Goal: Answer question/provide support: Share knowledge or assist other users

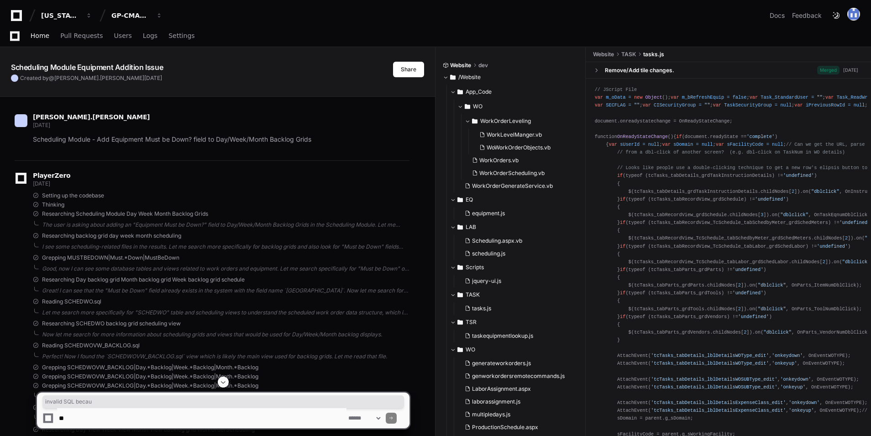
click at [44, 33] on span "Home" at bounding box center [40, 35] width 19 height 5
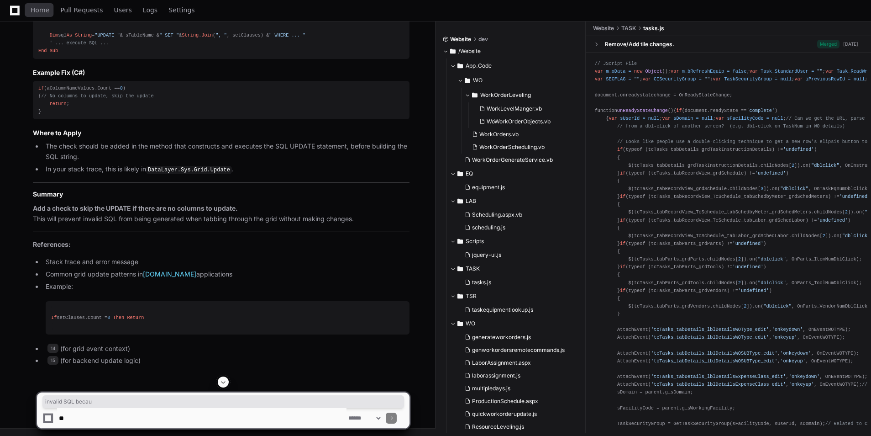
scroll to position [12312, 0]
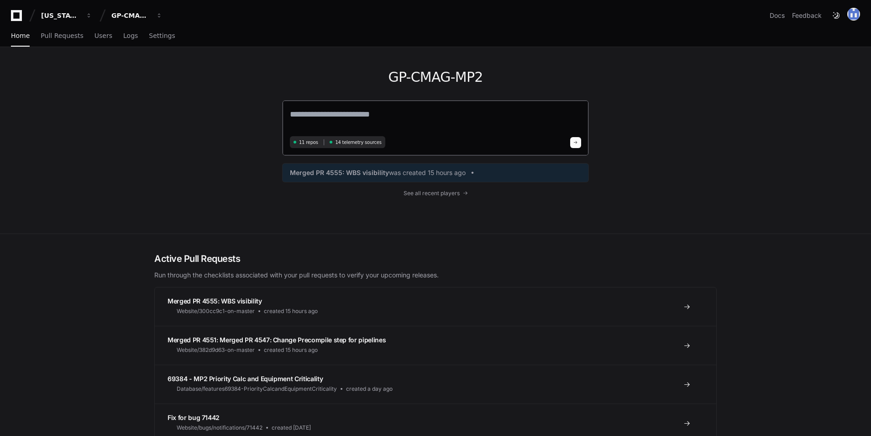
click at [359, 116] on textarea at bounding box center [435, 121] width 291 height 26
type textarea "*"
paste textarea "**********"
type textarea "**********"
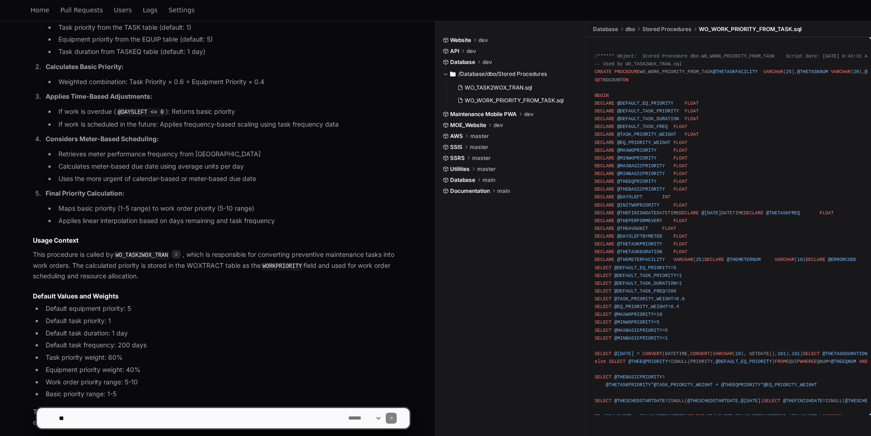
scroll to position [705, 0]
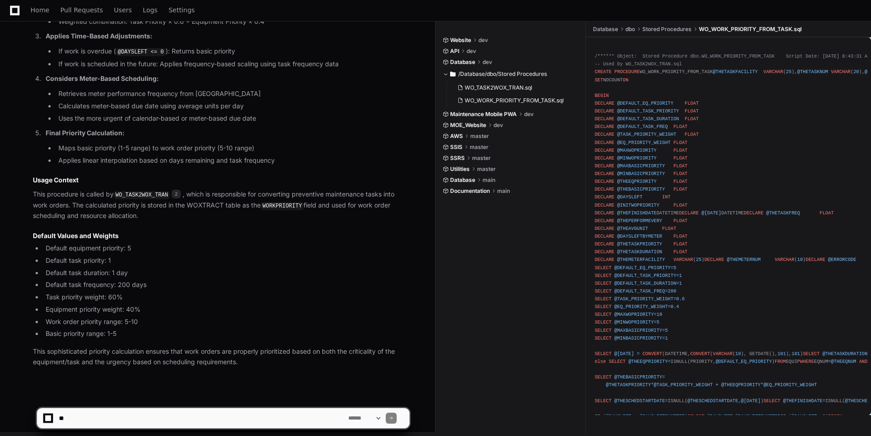
click at [105, 415] on textarea at bounding box center [201, 418] width 289 height 20
click at [111, 416] on textarea at bounding box center [201, 418] width 289 height 20
paste textarea "**********"
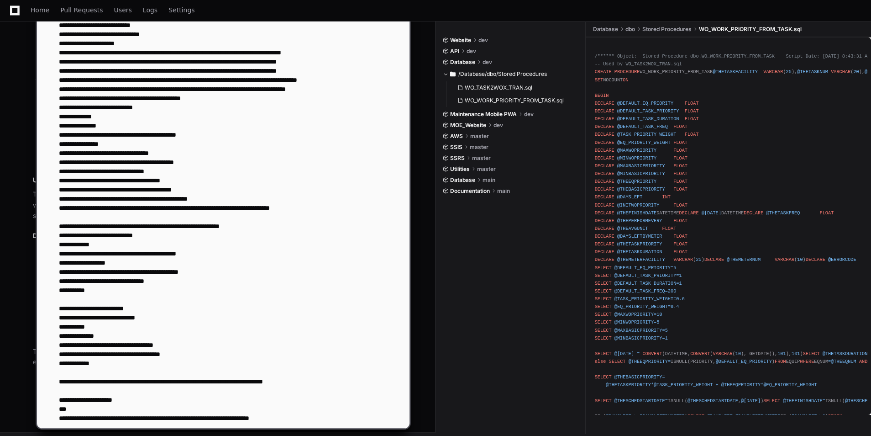
type textarea "**********"
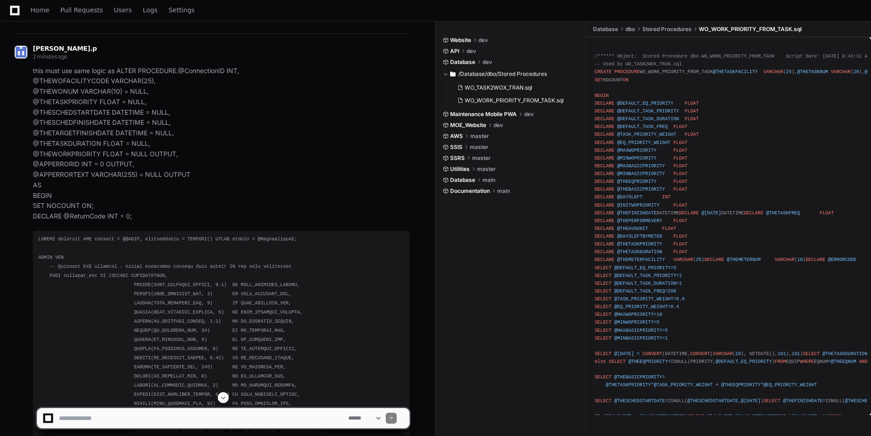
scroll to position [1070, 0]
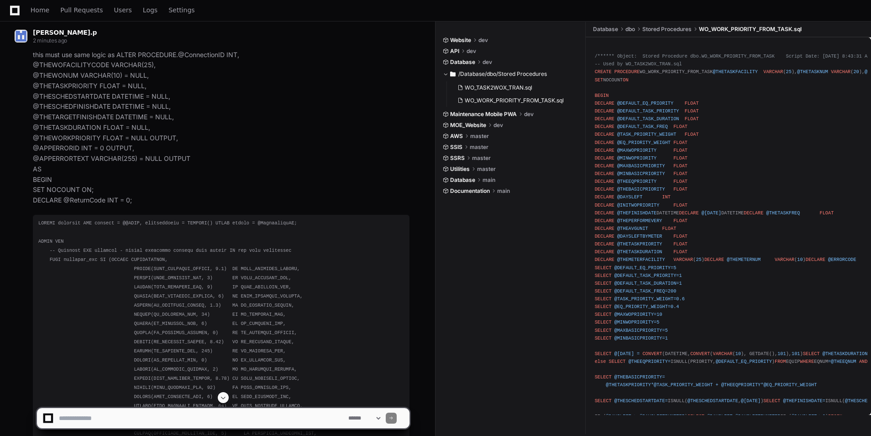
click at [225, 397] on span at bounding box center [223, 397] width 7 height 7
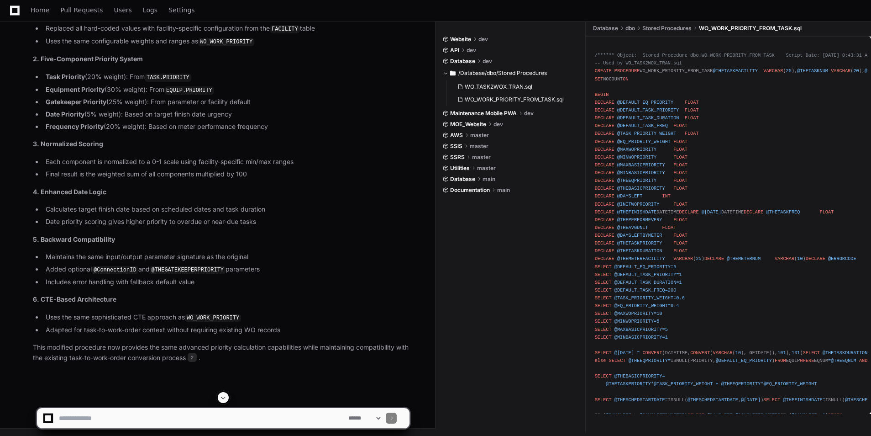
scroll to position [5310, 0]
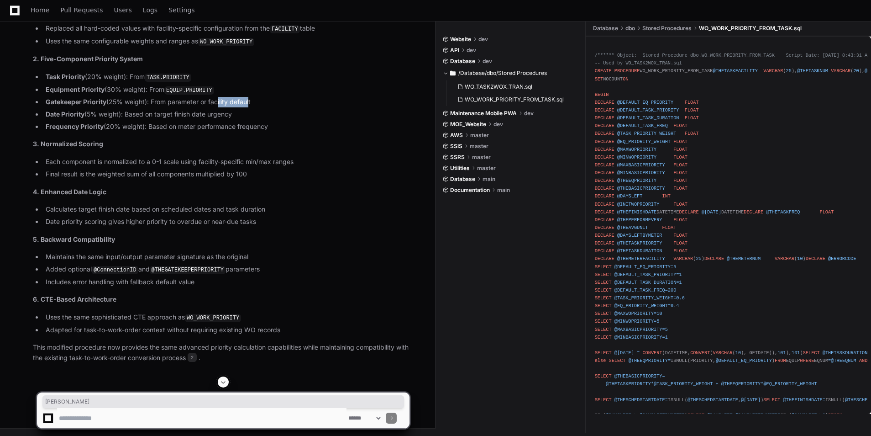
drag, startPoint x: 236, startPoint y: 223, endPoint x: 250, endPoint y: 223, distance: 14.2
click at [250, 107] on li "Gatekeeper Priority (25% weight): From parameter or facility default" at bounding box center [226, 102] width 367 height 11
drag, startPoint x: 163, startPoint y: 237, endPoint x: 258, endPoint y: 232, distance: 95.5
click at [258, 120] on li "Date Priority (5% weight): Based on target finish date urgency" at bounding box center [226, 114] width 367 height 11
drag, startPoint x: 159, startPoint y: 243, endPoint x: 278, endPoint y: 246, distance: 118.7
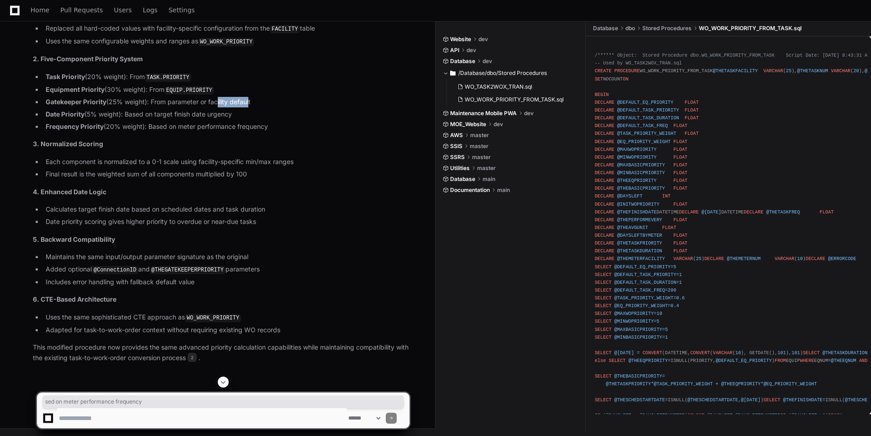
click at [278, 132] on li "Frequency Priority (20% weight): Based on meter performance frequency" at bounding box center [226, 126] width 367 height 11
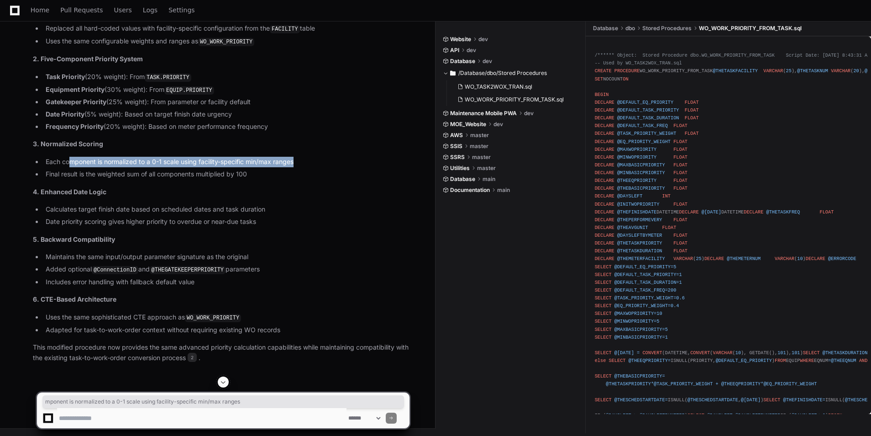
drag, startPoint x: 70, startPoint y: 237, endPoint x: 310, endPoint y: 228, distance: 240.8
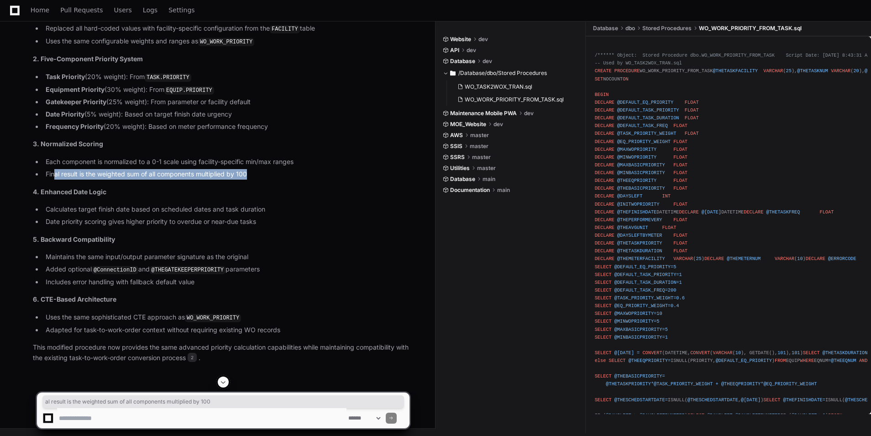
drag, startPoint x: 56, startPoint y: 247, endPoint x: 265, endPoint y: 242, distance: 209.1
click at [265, 179] on ul "Each component is normalized to a 0-1 scale using facility-specific min/max ran…" at bounding box center [221, 168] width 377 height 23
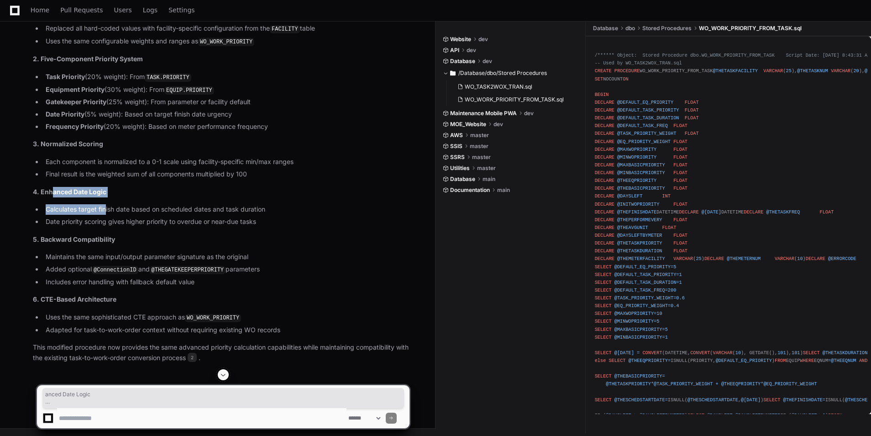
drag, startPoint x: 52, startPoint y: 266, endPoint x: 106, endPoint y: 281, distance: 56.3
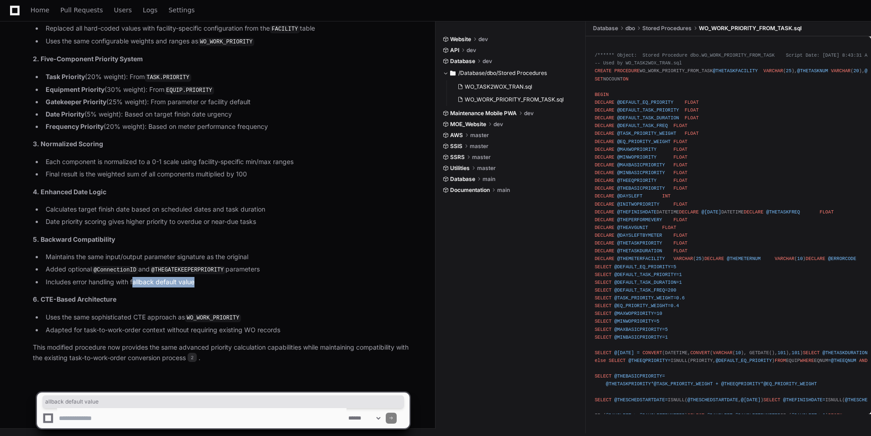
drag, startPoint x: 157, startPoint y: 284, endPoint x: 199, endPoint y: 282, distance: 42.1
click at [199, 282] on li "Includes error handling with fallback default value" at bounding box center [226, 282] width 367 height 11
drag, startPoint x: 126, startPoint y: 317, endPoint x: 244, endPoint y: 316, distance: 117.3
click at [244, 316] on li "Uses the same sophisticated CTE approach as WO_WORK_PRIORITY" at bounding box center [226, 317] width 367 height 11
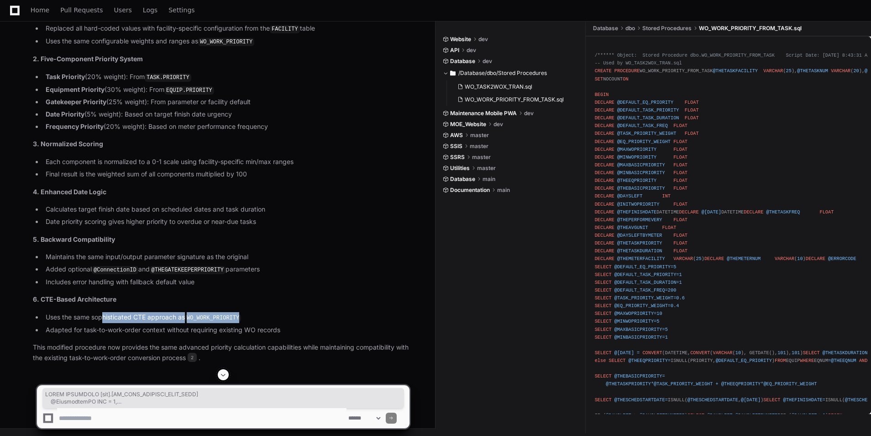
scroll to position [5110, 0]
drag, startPoint x: 38, startPoint y: 113, endPoint x: 177, endPoint y: 283, distance: 219.7
copy div "ALTER PROCEDURE [dbo].[WO_WORK_PRIORITY_FROM_TASK] @ConnectionID INT = 0 , @THE…"
click at [181, 413] on textarea at bounding box center [201, 418] width 289 height 20
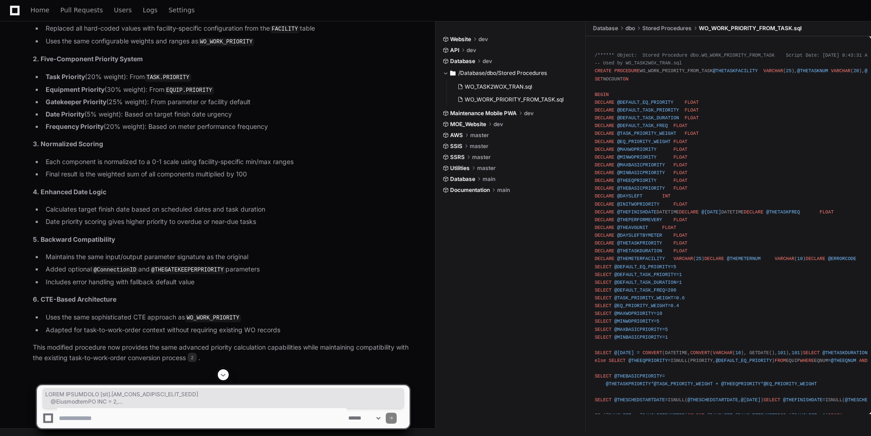
paste textarea "**********"
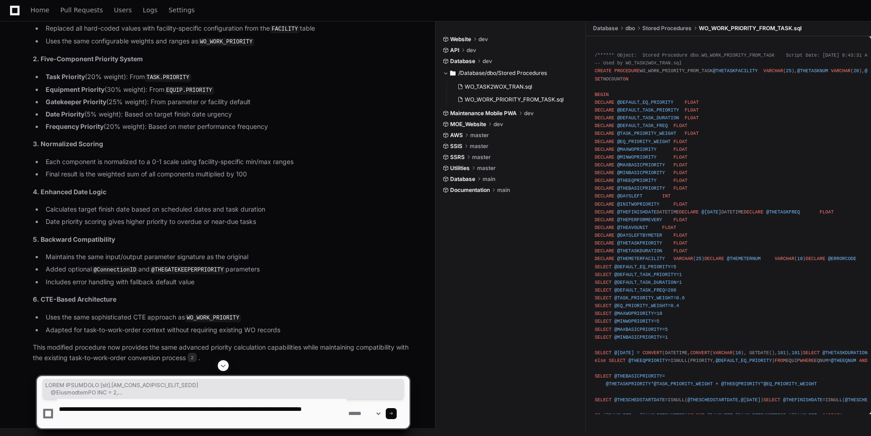
type textarea "**********"
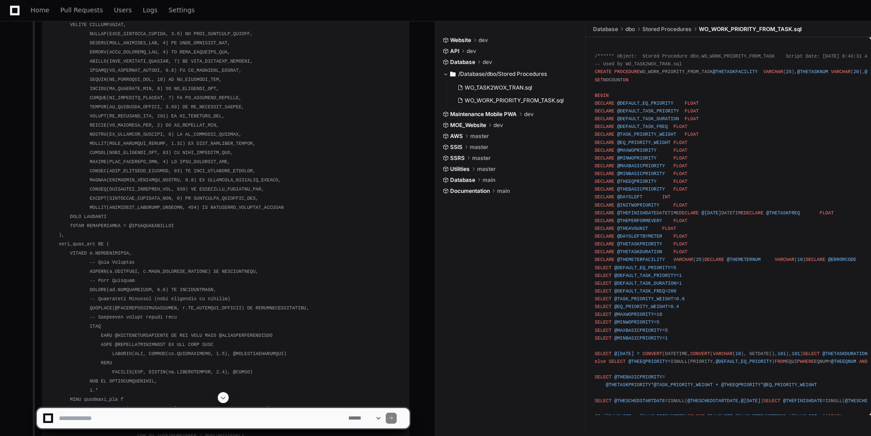
scroll to position [5339, 0]
click at [222, 396] on span at bounding box center [223, 397] width 7 height 7
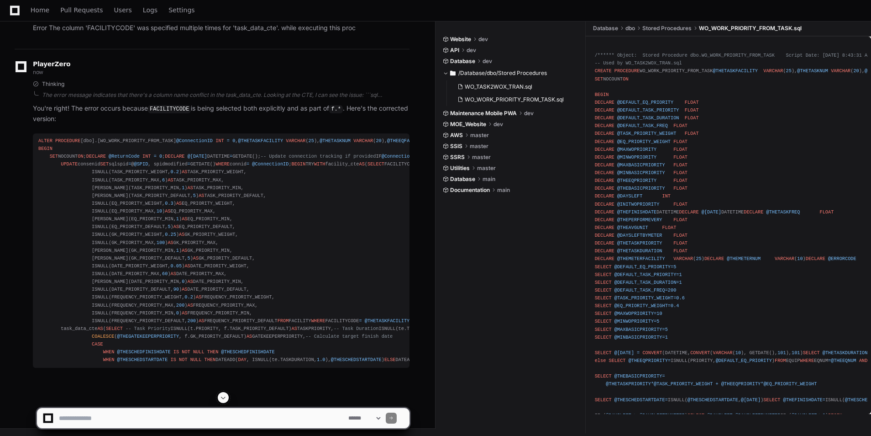
scroll to position [7878, 0]
click at [223, 393] on button at bounding box center [223, 397] width 11 height 11
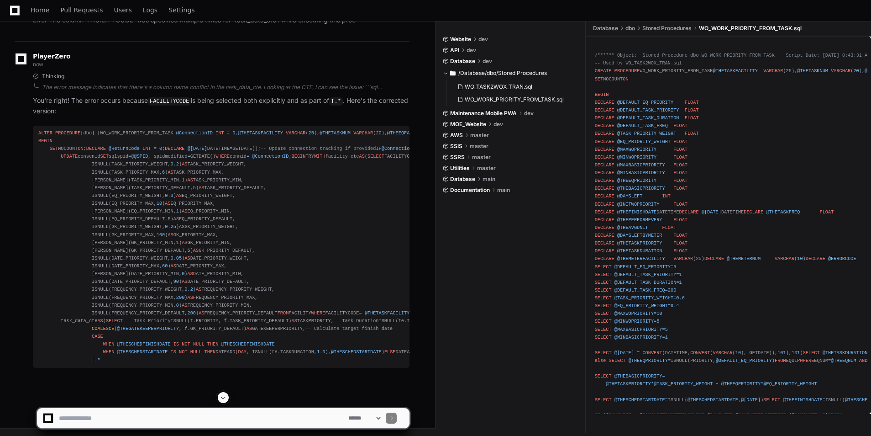
scroll to position [7894, 0]
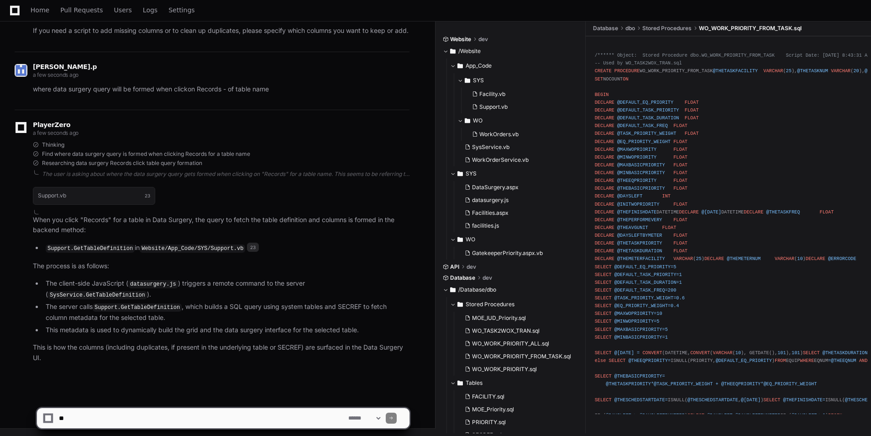
scroll to position [20549, 0]
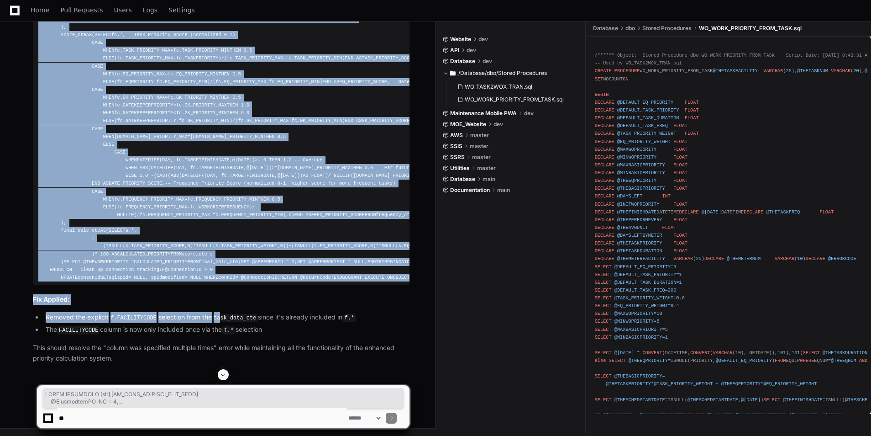
scroll to position [8899, 0]
drag, startPoint x: 36, startPoint y: 98, endPoint x: 225, endPoint y: 263, distance: 250.8
copy div "ALTER PROCEDURE [dbo].[WO_WORK_PRIORITY_FROM_TASK] @ConnectionID INT = 0 , @THE…"
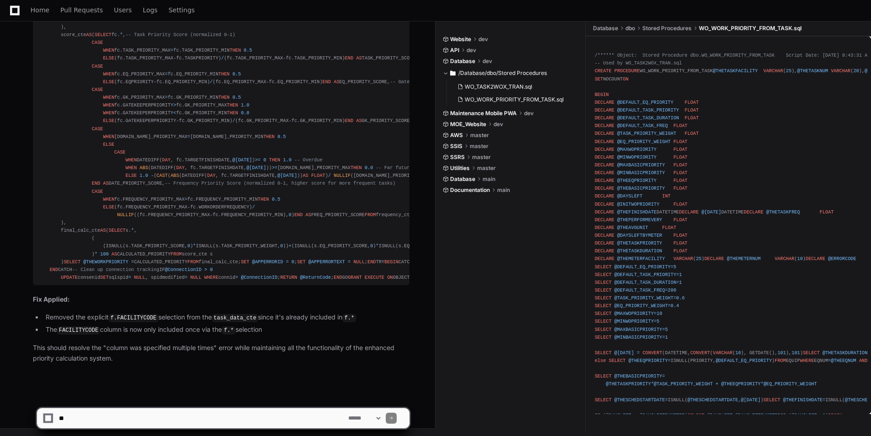
click at [166, 419] on textarea at bounding box center [201, 418] width 289 height 20
paste textarea "**********"
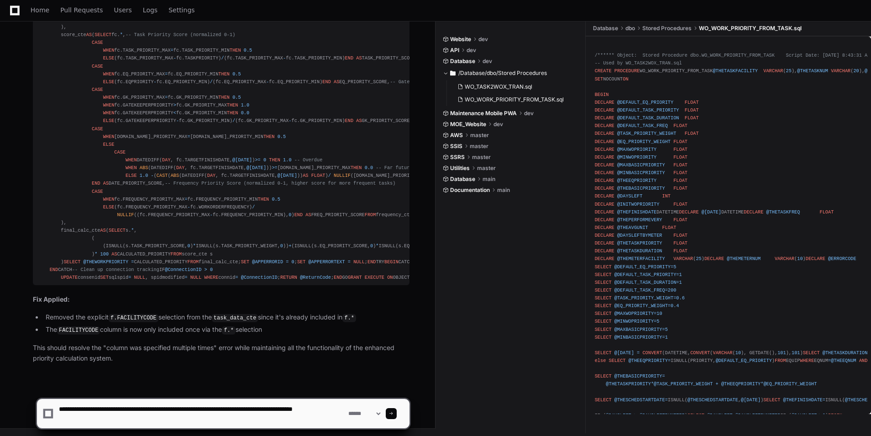
type textarea "**********"
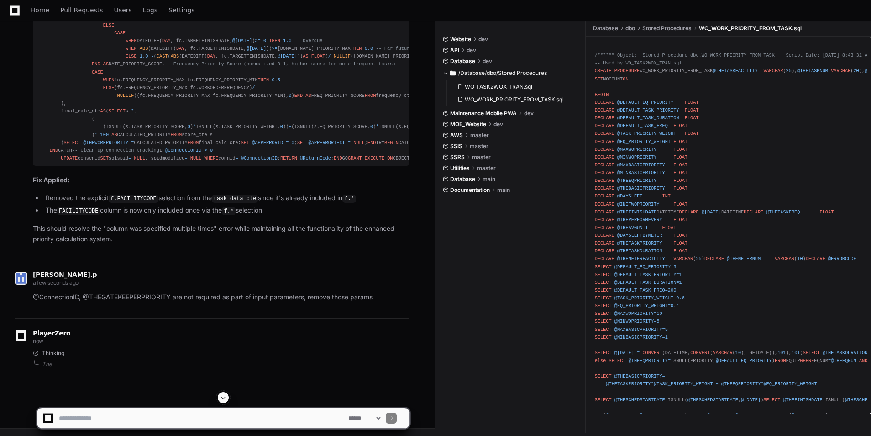
click at [225, 397] on span at bounding box center [223, 397] width 7 height 7
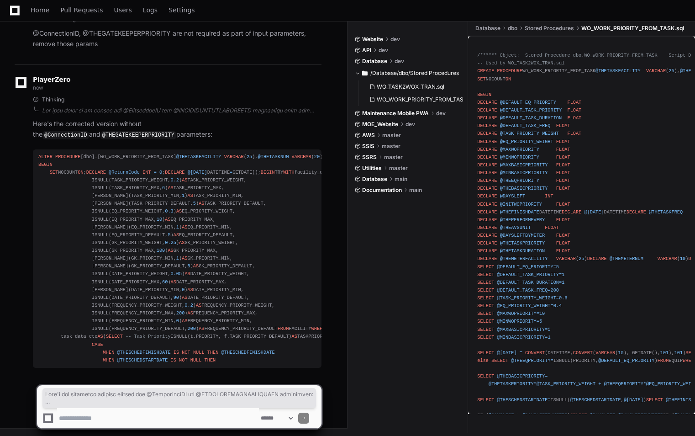
scroll to position [9604, 0]
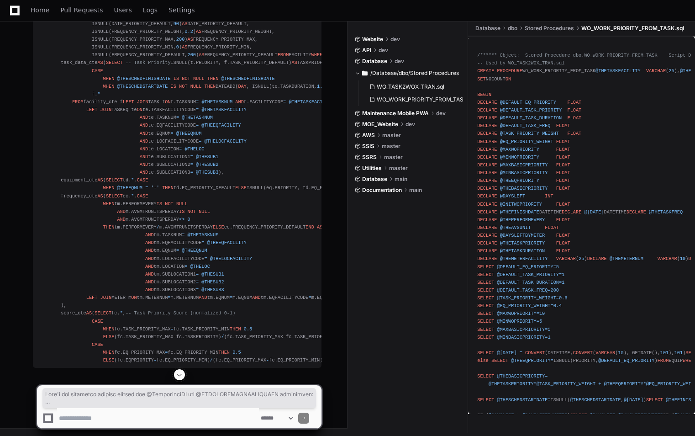
click at [180, 369] on button at bounding box center [179, 374] width 11 height 11
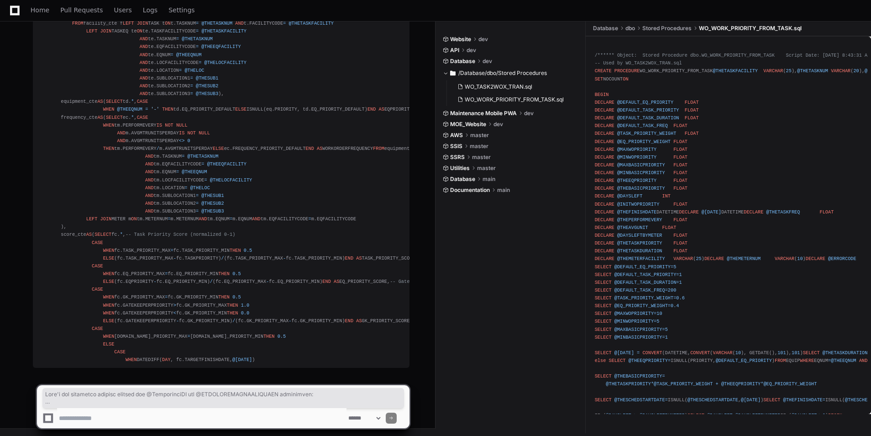
scroll to position [10105, 0]
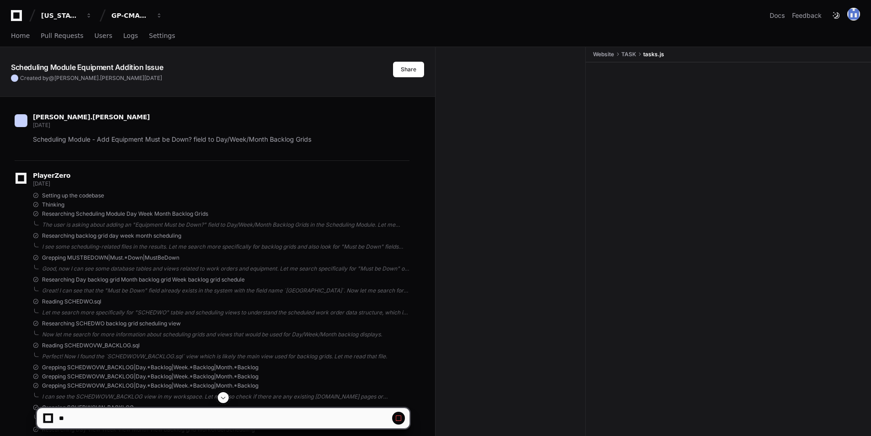
click at [227, 395] on button at bounding box center [223, 397] width 11 height 11
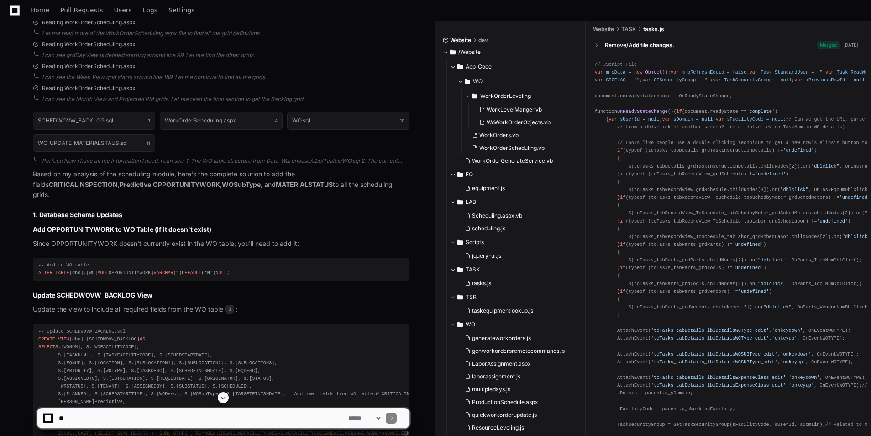
scroll to position [3789, 0]
click at [218, 399] on button at bounding box center [223, 397] width 11 height 11
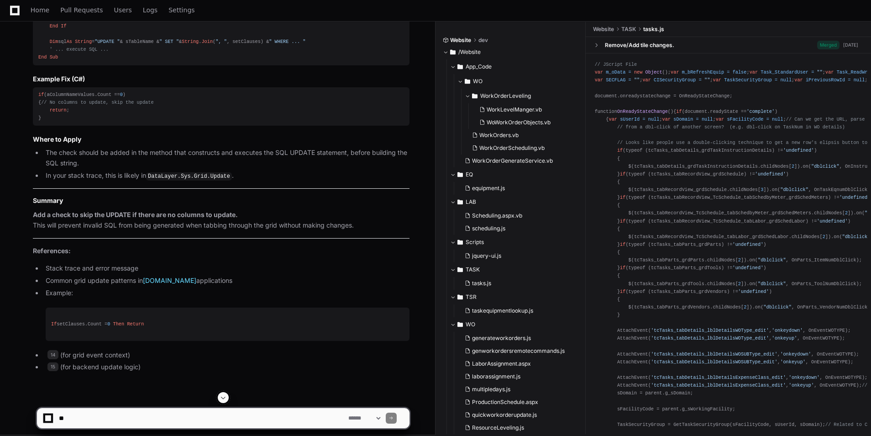
scroll to position [12449, 0]
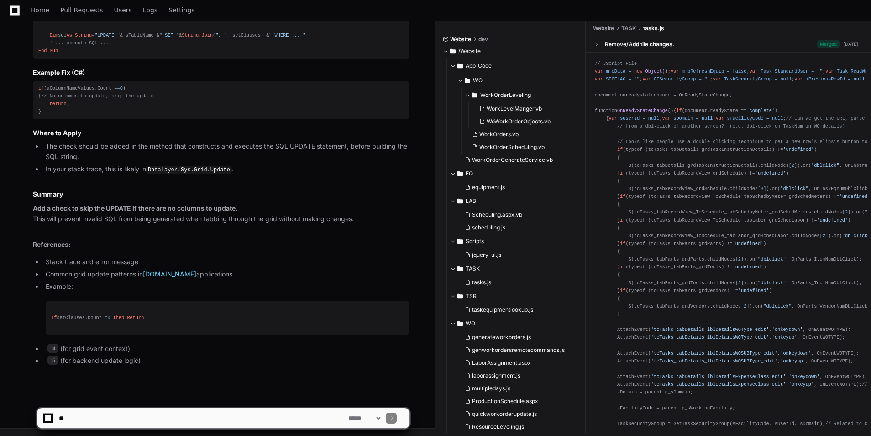
click at [119, 414] on textarea at bounding box center [201, 418] width 289 height 20
click at [158, 416] on textarea at bounding box center [201, 418] width 289 height 20
paste textarea "**********"
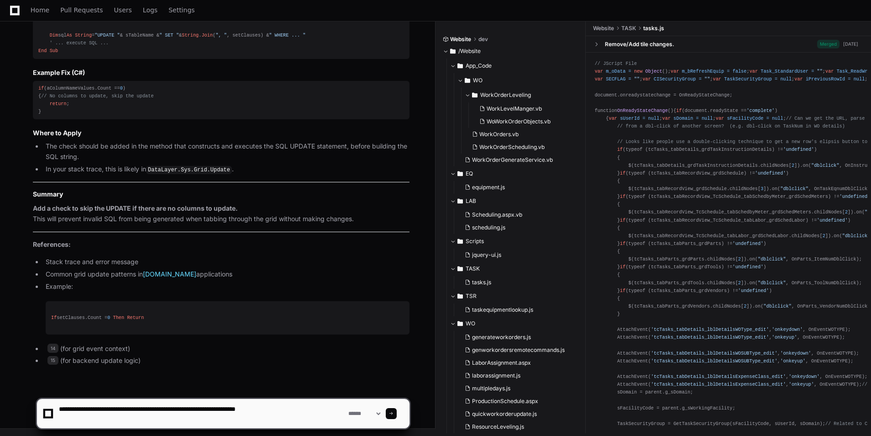
type textarea "**********"
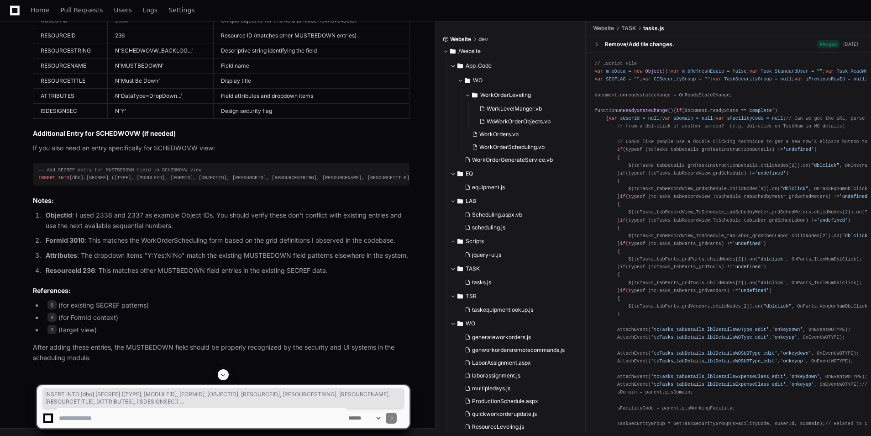
scroll to position [0, 196]
drag, startPoint x: 150, startPoint y: 51, endPoint x: 413, endPoint y: 53, distance: 263.4
copy div "INSERT INTO [dbo].[SECREF] ([TYPE], [MODULEID], [FORMID], [OBJECTID], [RESOURCE…"
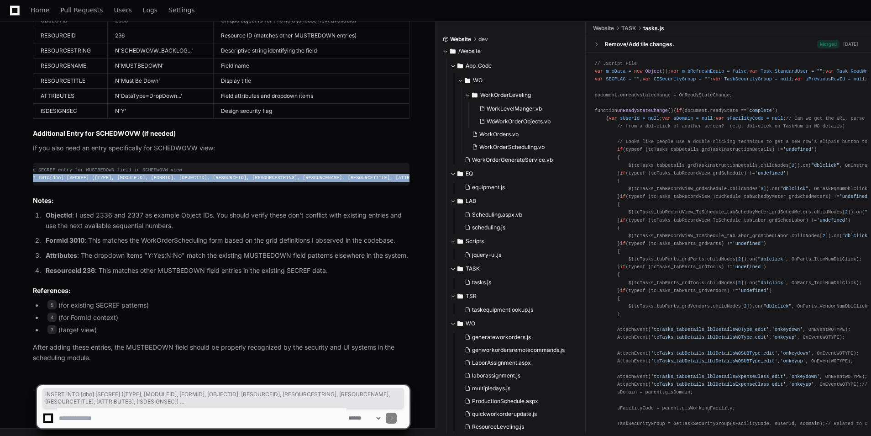
scroll to position [0, 167]
drag, startPoint x: 36, startPoint y: 171, endPoint x: 418, endPoint y: 185, distance: 382.4
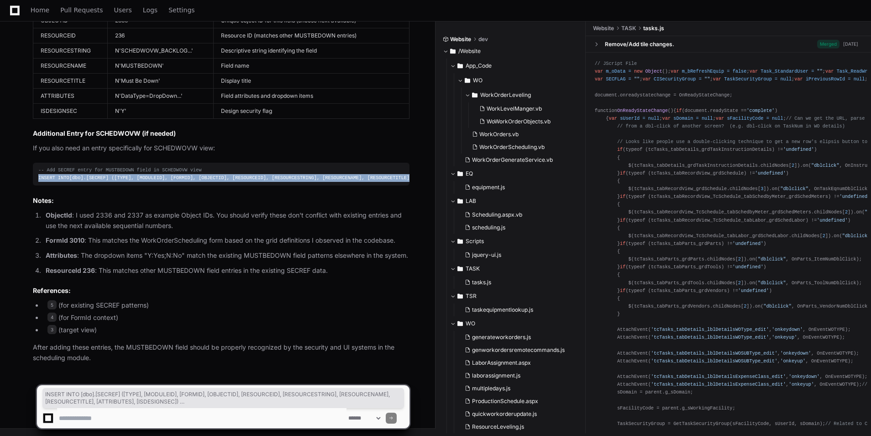
drag, startPoint x: 410, startPoint y: 177, endPoint x: -2, endPoint y: 169, distance: 411.9
copy div "INSERT INTO [dbo].[SECREF] ([TYPE], [MODULEID], [FORMID], [OBJECTID], [RESOURCE…"
